Goal: Navigation & Orientation: Understand site structure

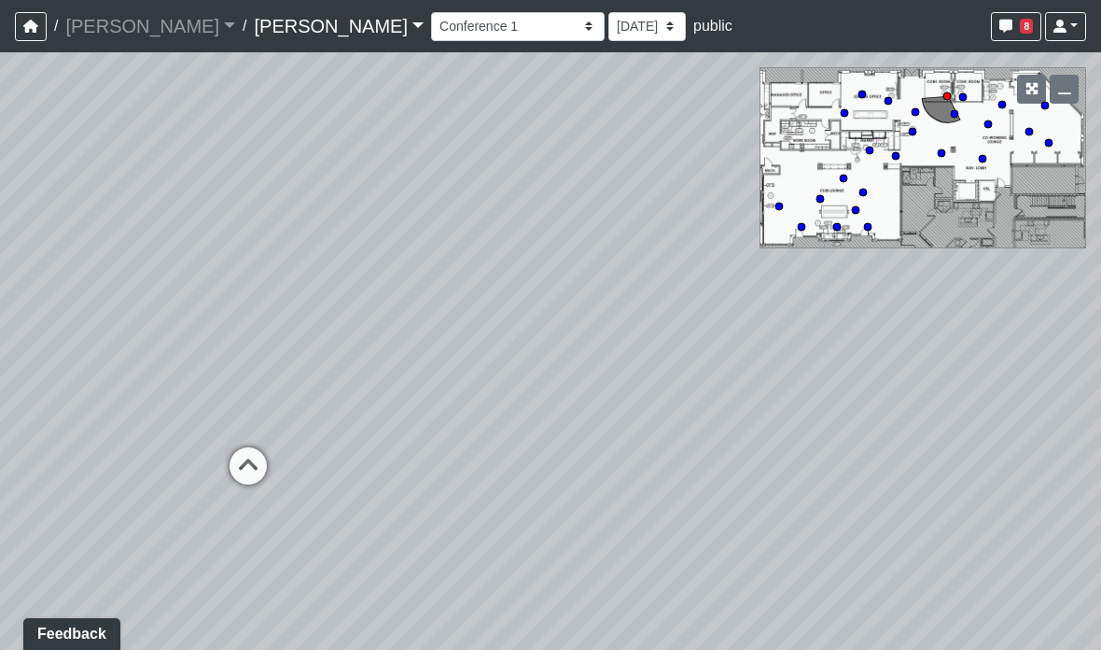
click at [262, 447] on icon at bounding box center [248, 475] width 56 height 56
click at [767, 326] on icon at bounding box center [740, 330] width 56 height 56
click at [454, 403] on div "Loading... Entry Loading... Laundry Loading... Living Room Loading... Hall 1 Lo…" at bounding box center [550, 350] width 1101 height 597
click at [412, 421] on icon at bounding box center [408, 445] width 56 height 56
click at [200, 459] on div "Loading... Entry Loading... Laundry Loading... Living Room Loading... Hall 1 Lo…" at bounding box center [550, 350] width 1101 height 597
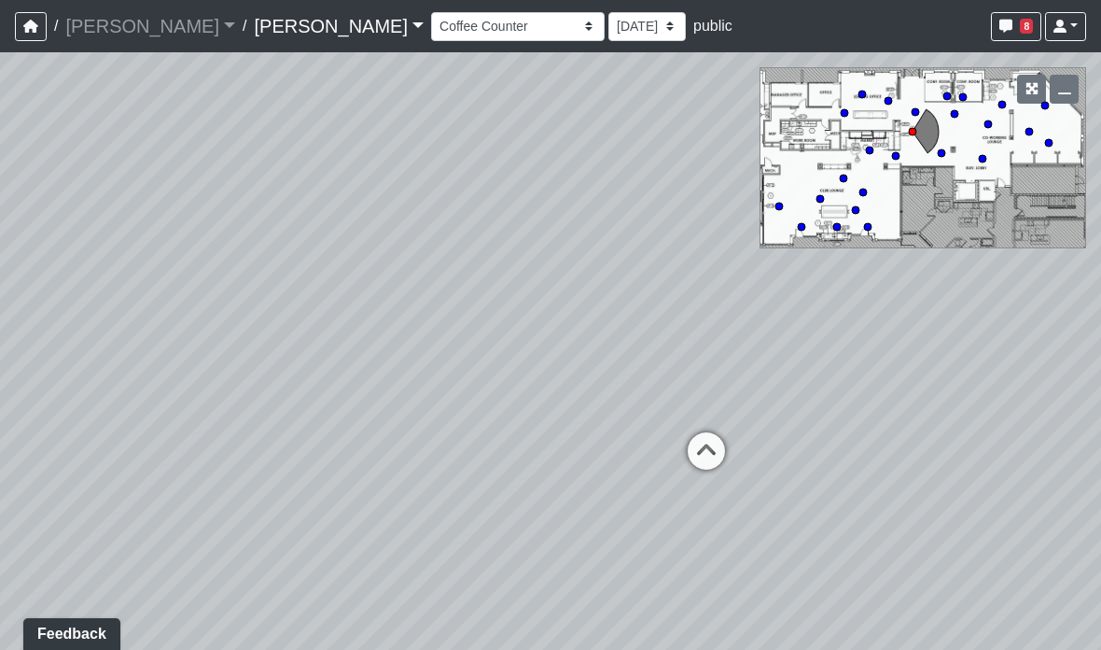
click at [594, 641] on div "Loading... Entry Loading... Laundry Loading... Living Room Loading... Hall 1 Lo…" at bounding box center [550, 350] width 1101 height 597
click at [694, 348] on div "Loading... Entry Loading... Laundry Loading... Living Room Loading... Hall 1 Lo…" at bounding box center [550, 350] width 1101 height 597
click at [624, 361] on div "Loading... Entry Loading... Laundry Loading... Living Room Loading... Hall 1 Lo…" at bounding box center [550, 350] width 1101 height 597
click at [662, 360] on icon at bounding box center [654, 367] width 56 height 56
click at [424, 480] on div "Loading... Entry Loading... Laundry Loading... Living Room Loading... Hall 1 Lo…" at bounding box center [550, 350] width 1101 height 597
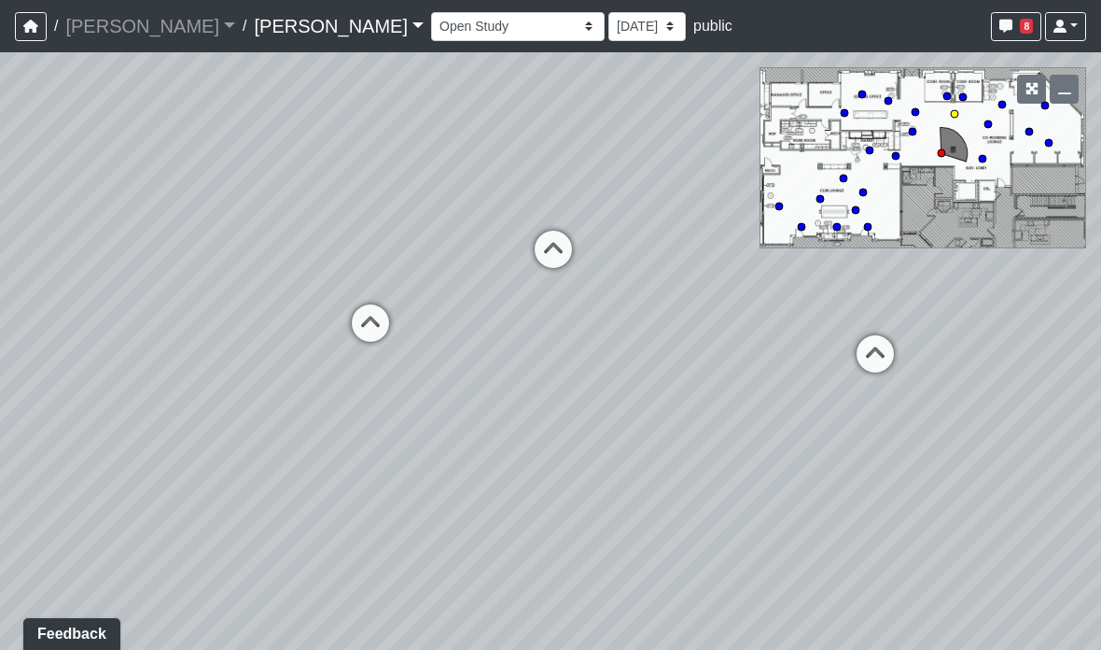
click at [355, 335] on icon at bounding box center [371, 332] width 56 height 56
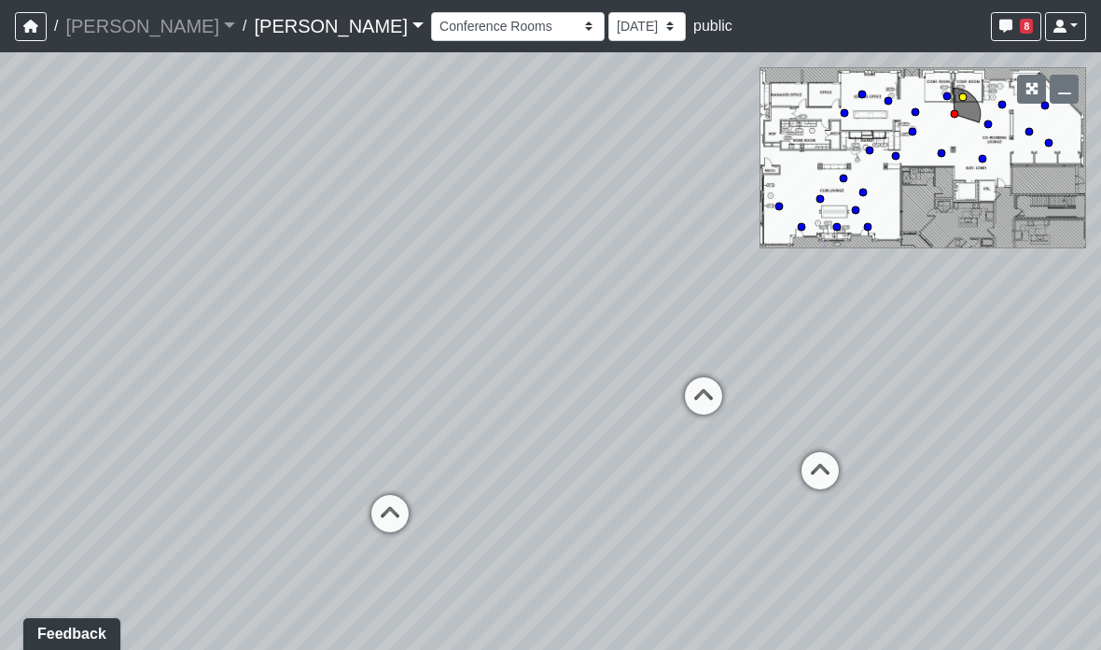
click at [372, 528] on icon at bounding box center [390, 523] width 56 height 56
click at [502, 376] on icon at bounding box center [506, 383] width 56 height 56
click at [356, 404] on icon at bounding box center [370, 417] width 56 height 56
click at [327, 350] on icon at bounding box center [328, 346] width 56 height 56
click at [714, 281] on icon at bounding box center [708, 294] width 56 height 56
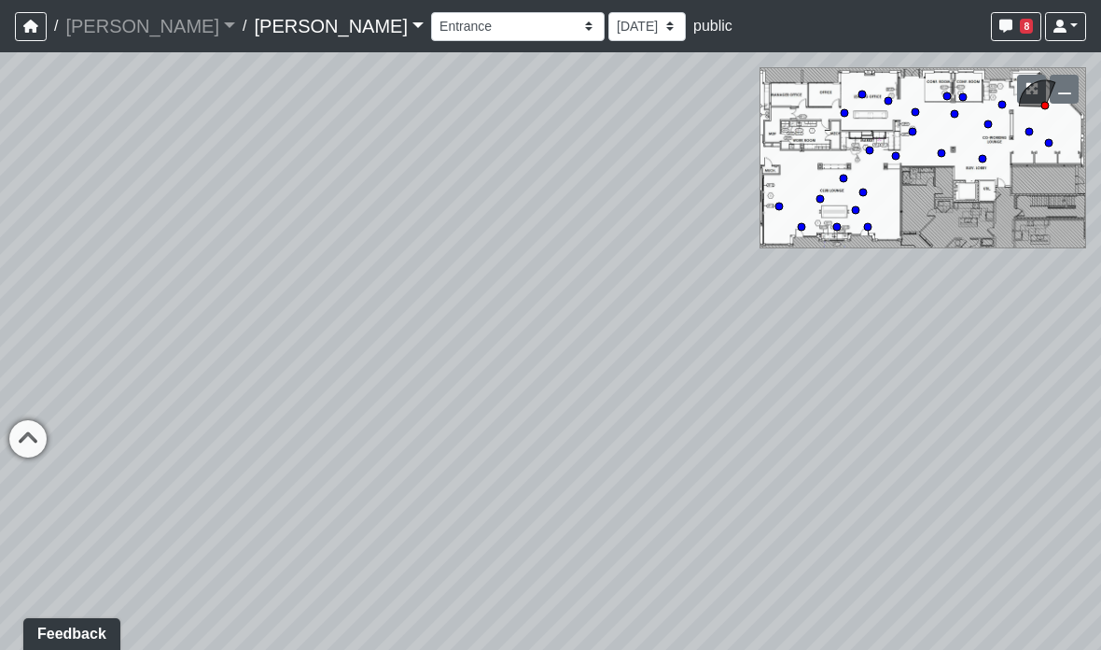
click at [453, 225] on div "Loading... Entry Loading... Laundry Loading... Living Room Loading... Hall 1 Lo…" at bounding box center [550, 350] width 1101 height 597
click at [452, 467] on div "Loading... Entry Loading... Laundry Loading... Living Room Loading... Hall 1 Lo…" at bounding box center [550, 350] width 1101 height 597
click at [247, 439] on div "Loading... Entry Loading... Laundry Loading... Living Room Loading... Hall 1 Lo…" at bounding box center [550, 350] width 1101 height 597
click at [385, 547] on icon at bounding box center [369, 555] width 56 height 56
click at [203, 480] on icon at bounding box center [188, 497] width 56 height 56
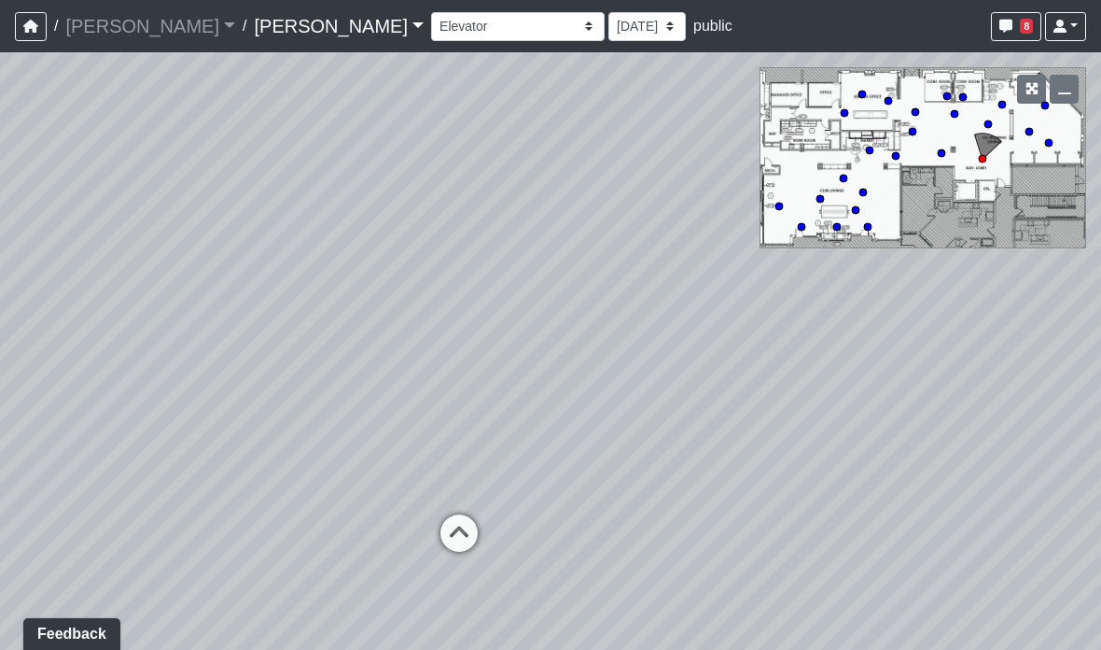
click at [511, 513] on div "Loading... Entry Loading... Laundry Loading... Living Room Loading... Hall 1 Lo…" at bounding box center [550, 350] width 1101 height 597
click at [464, 525] on icon at bounding box center [459, 542] width 56 height 56
click at [679, 298] on icon at bounding box center [669, 318] width 56 height 56
click at [780, 440] on div "Loading... Entry Loading... Laundry Loading... Living Room Loading... Hall 1 Lo…" at bounding box center [550, 350] width 1101 height 597
click at [726, 466] on icon at bounding box center [713, 476] width 56 height 56
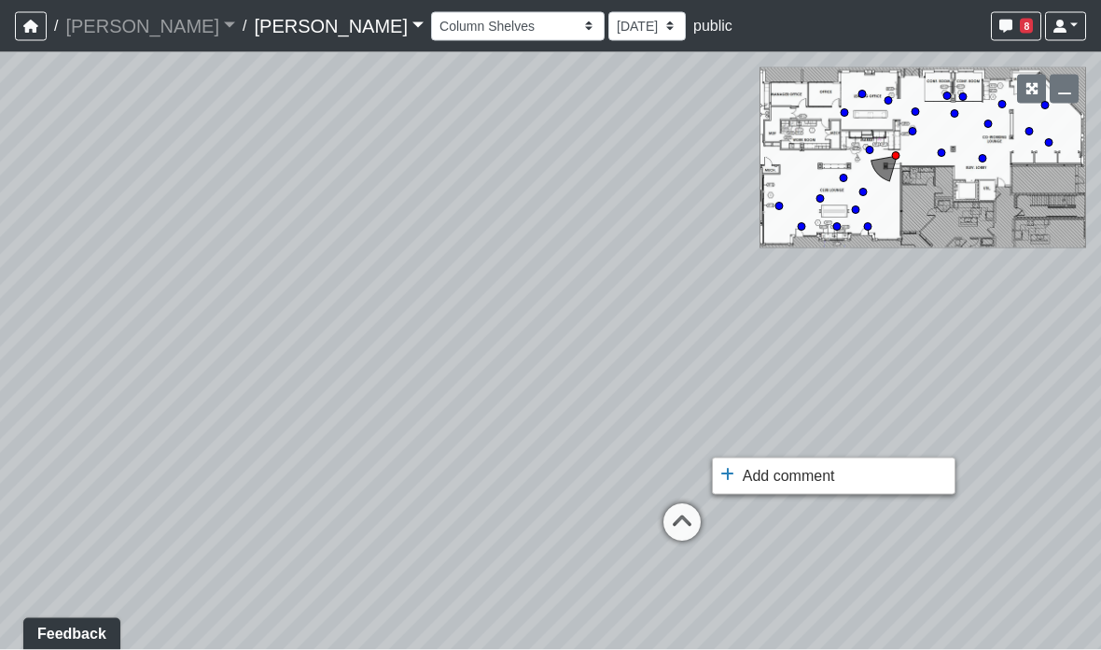
scroll to position [75, 0]
click at [919, 497] on div at bounding box center [550, 325] width 1101 height 650
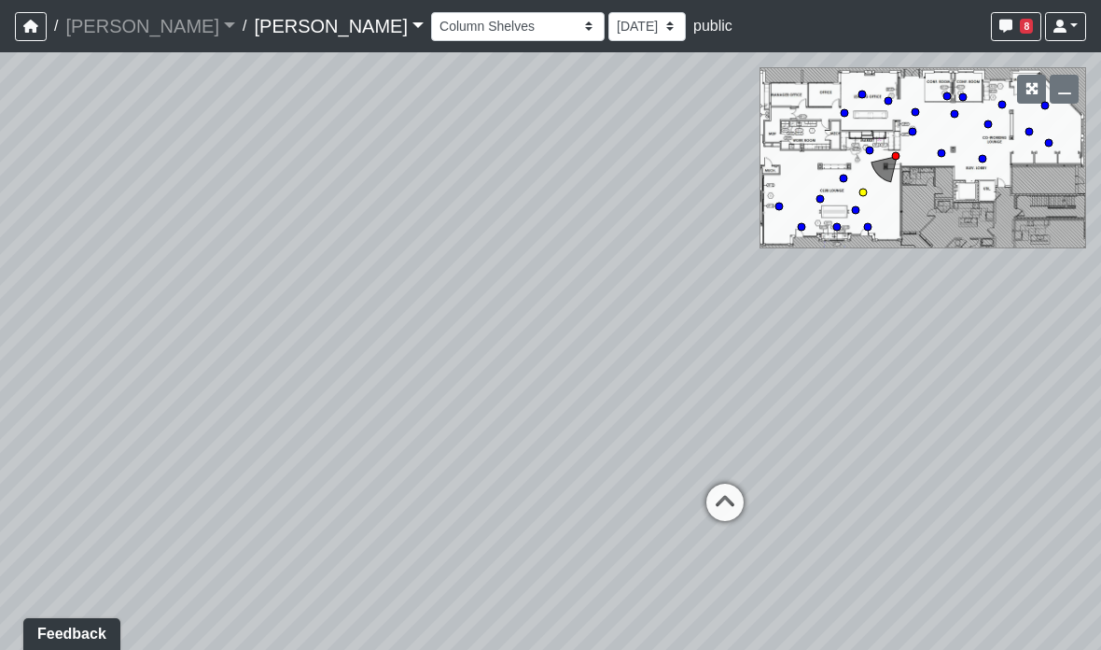
click at [743, 484] on icon at bounding box center [725, 512] width 56 height 56
click at [358, 548] on icon at bounding box center [351, 576] width 56 height 56
click at [496, 580] on icon at bounding box center [469, 608] width 56 height 56
click at [799, 534] on div "Loading... Entry Loading... Laundry Loading... Living Room Loading... Hall 1 Lo…" at bounding box center [550, 350] width 1101 height 597
click at [130, 626] on icon at bounding box center [134, 654] width 56 height 56
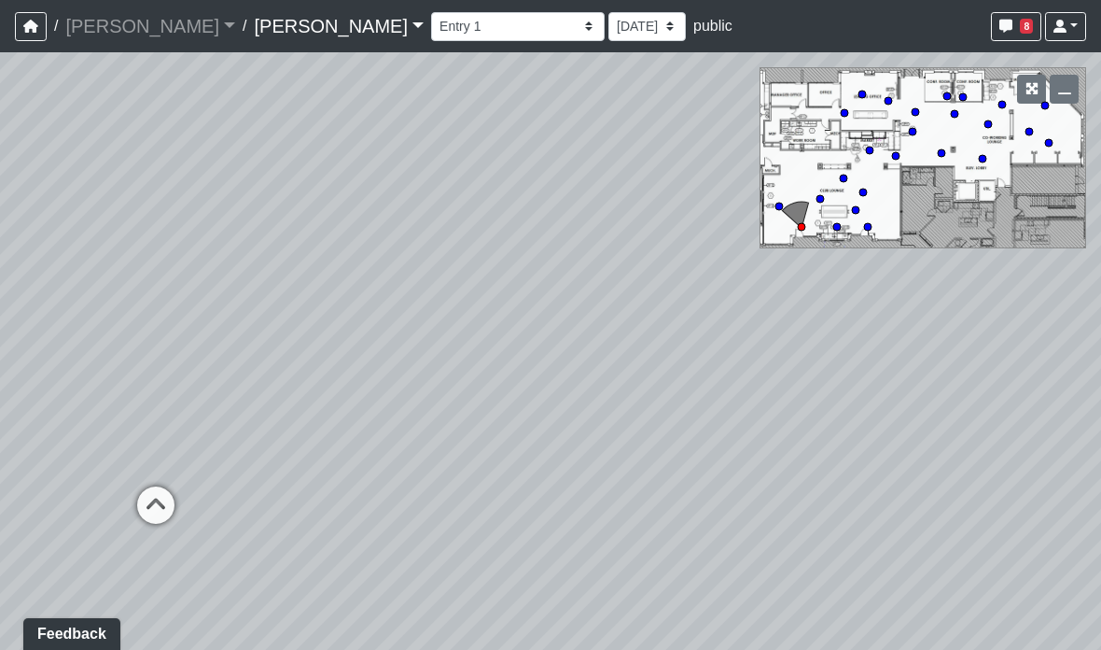
click at [635, 515] on div "Loading... Entry Loading... Laundry Loading... Living Room Loading... Hall 1 Lo…" at bounding box center [550, 350] width 1101 height 597
click at [694, 424] on div "Loading... Entry Loading... Laundry Loading... Living Room Loading... Hall 1 Lo…" at bounding box center [550, 350] width 1101 height 597
click at [653, 198] on div "Loading... Entry Loading... Laundry Loading... Living Room Loading... Hall 1 Lo…" at bounding box center [550, 350] width 1101 height 597
click at [729, 512] on icon at bounding box center [722, 540] width 56 height 56
click at [919, 406] on icon at bounding box center [903, 434] width 56 height 56
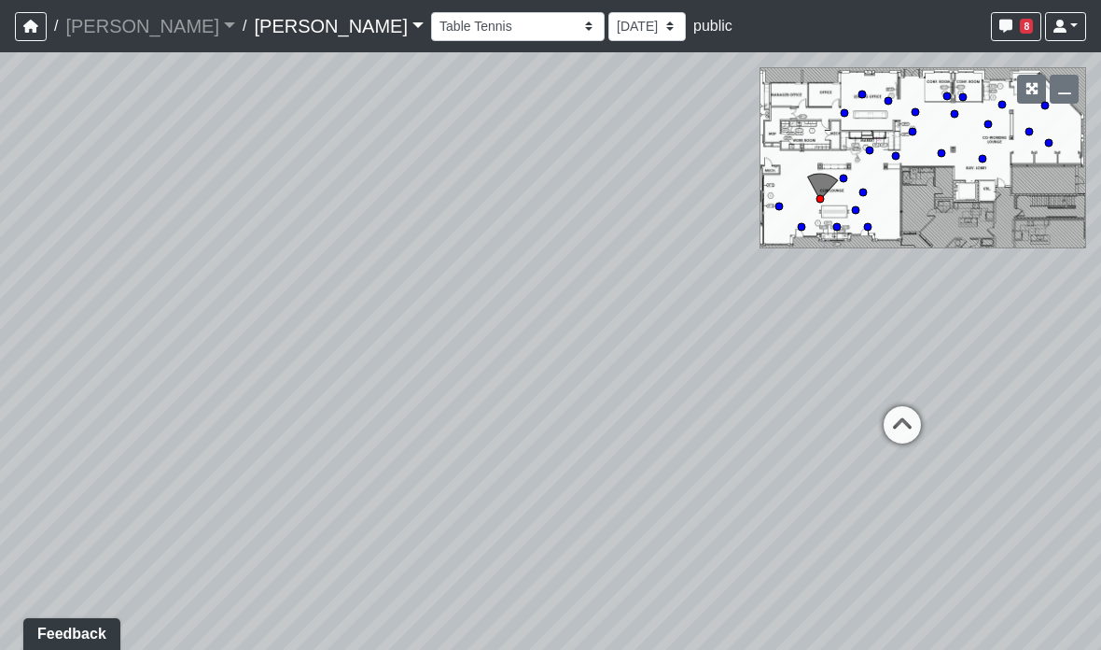
select select "cW5cxi8uiYdiArYR3DTAmW"
